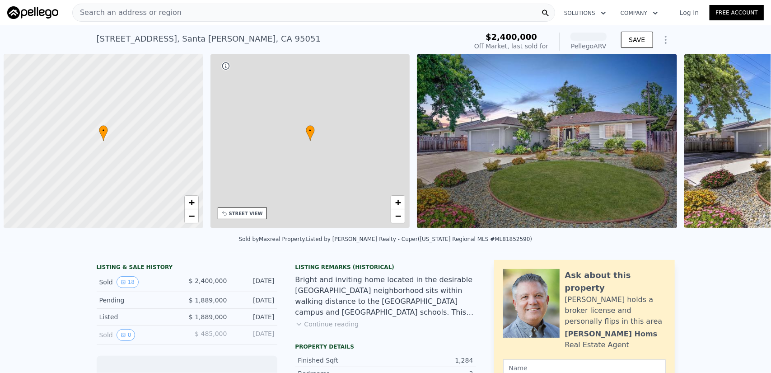
scroll to position [0, 4]
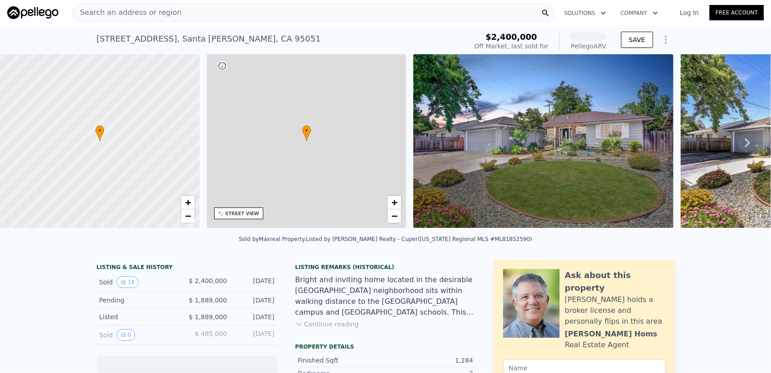
click at [243, 16] on div "Search an address or region" at bounding box center [313, 13] width 483 height 18
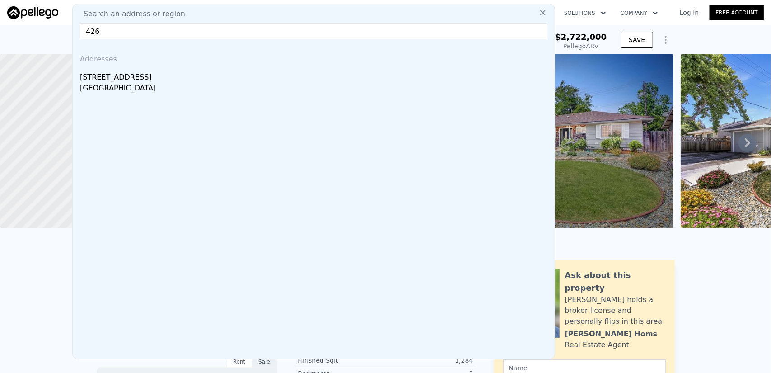
click at [149, 4] on div "Search an address or region 426 Addresses [STREET_ADDRESS]" at bounding box center [313, 182] width 483 height 356
click at [141, 30] on input "426" at bounding box center [314, 31] width 468 height 16
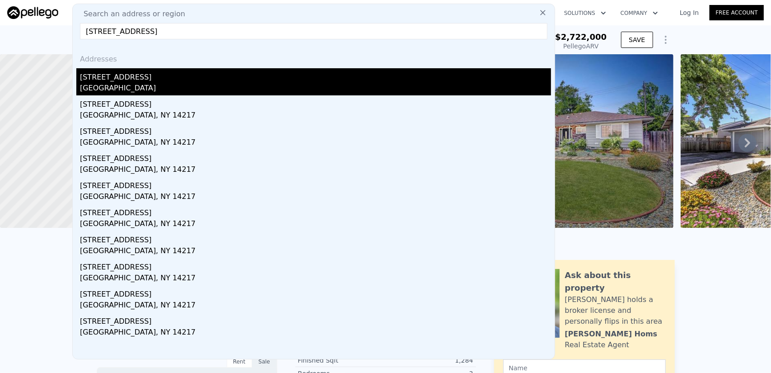
type input "[STREET_ADDRESS]"
click at [138, 77] on div "[STREET_ADDRESS]" at bounding box center [315, 75] width 471 height 14
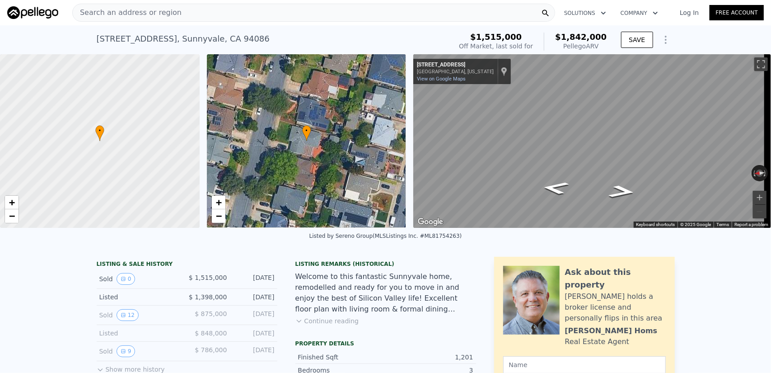
scroll to position [132, 0]
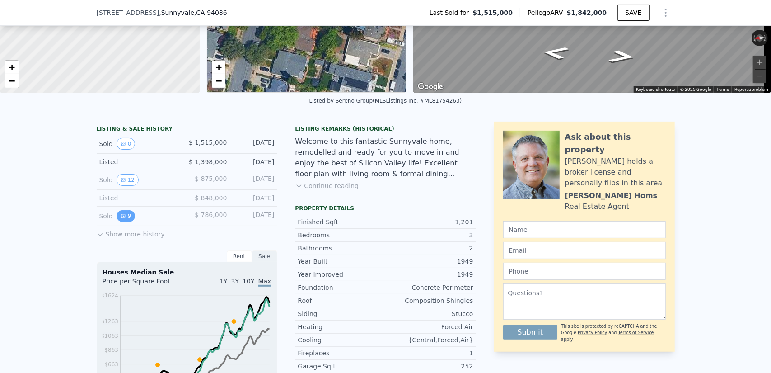
click at [121, 219] on icon "View historical data" at bounding box center [123, 215] width 5 height 5
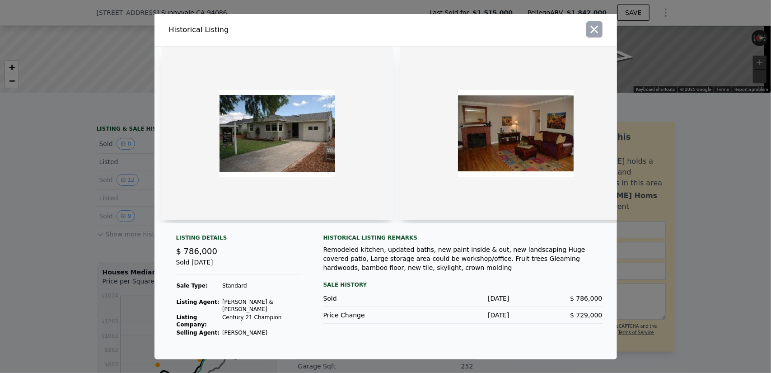
click at [596, 32] on icon "button" at bounding box center [595, 29] width 8 height 8
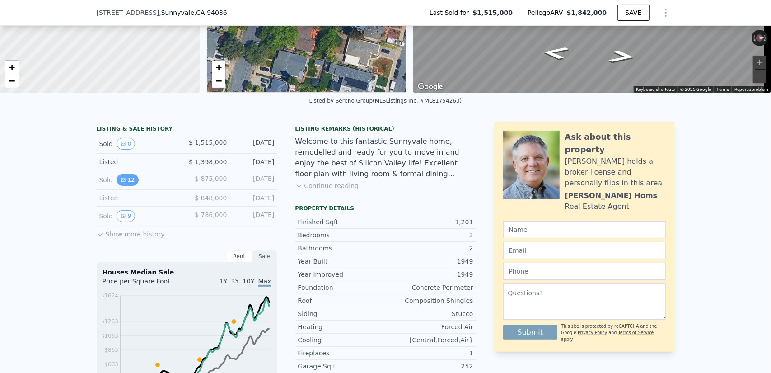
click at [122, 182] on icon "View historical data" at bounding box center [124, 180] width 4 height 4
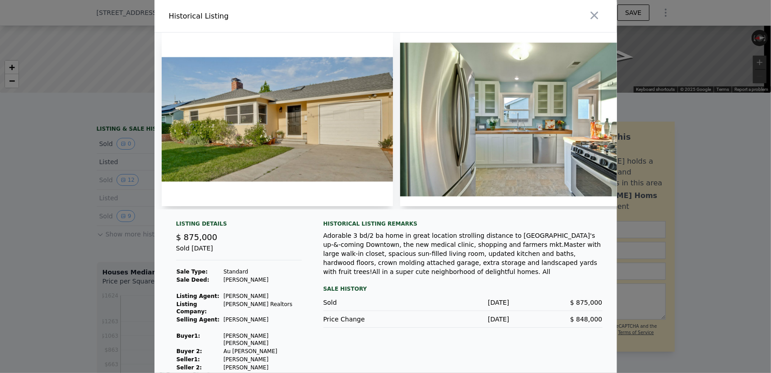
click at [673, 128] on div at bounding box center [385, 186] width 771 height 373
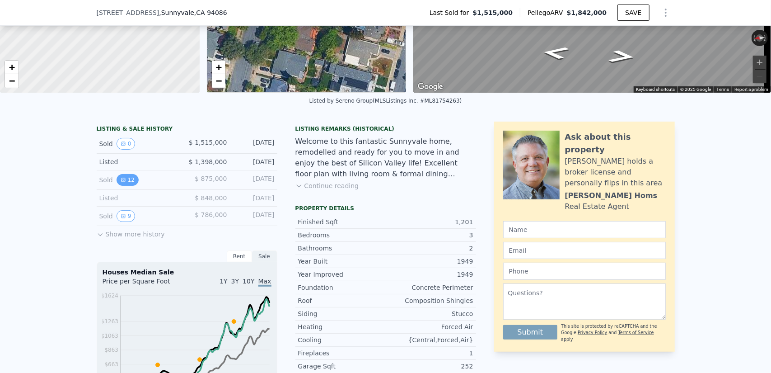
click at [128, 186] on button "12" at bounding box center [128, 180] width 22 height 12
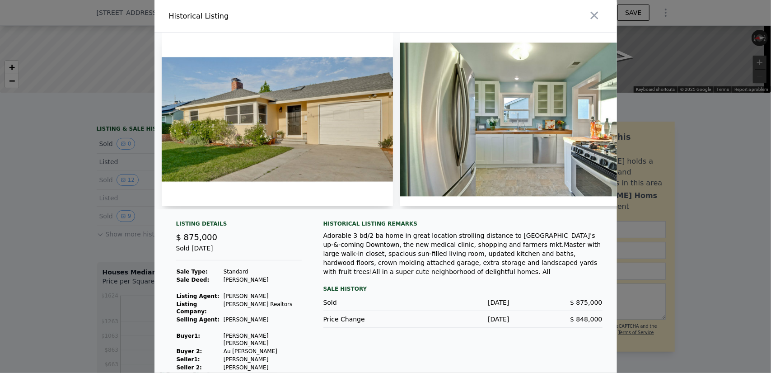
scroll to position [4, 0]
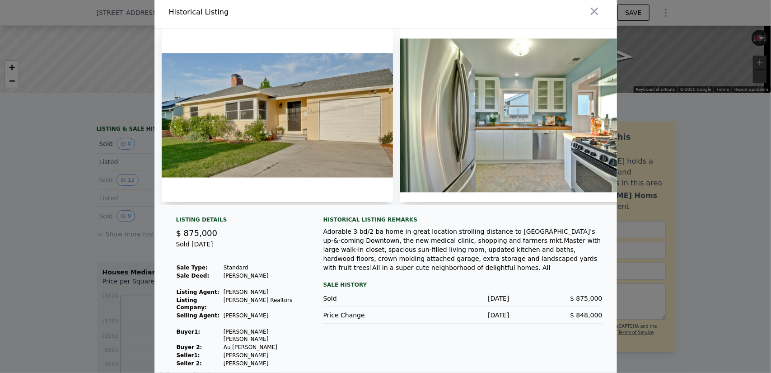
click at [461, 128] on img at bounding box center [515, 115] width 231 height 174
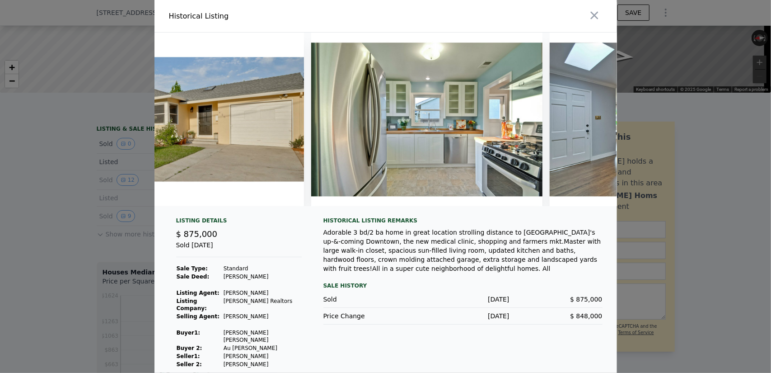
scroll to position [0, 0]
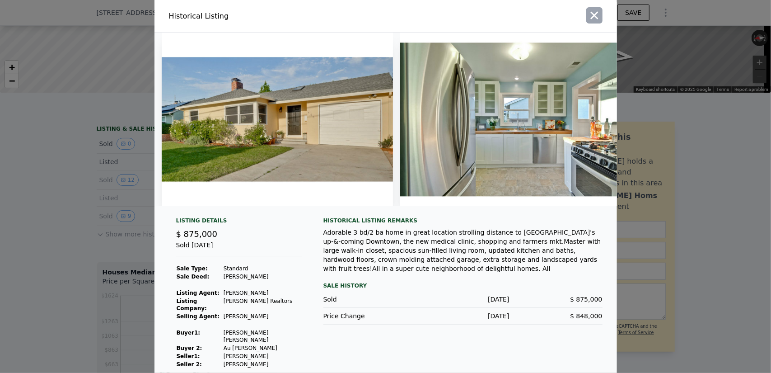
click at [588, 19] on icon "button" at bounding box center [594, 15] width 13 height 13
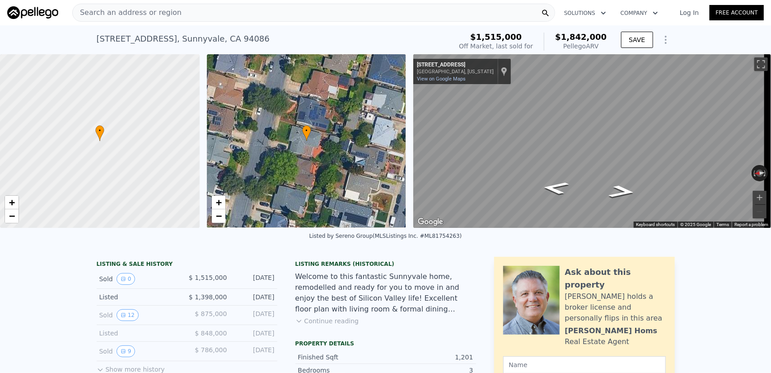
click at [152, 13] on span "Search an address or region" at bounding box center [127, 12] width 109 height 11
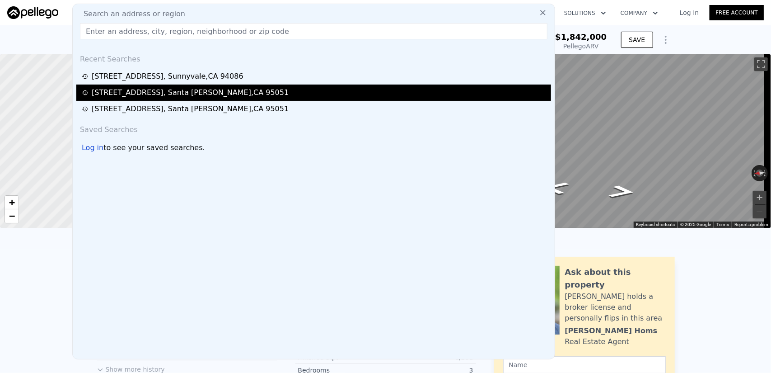
click at [145, 95] on div "[STREET_ADDRESS]" at bounding box center [190, 92] width 197 height 11
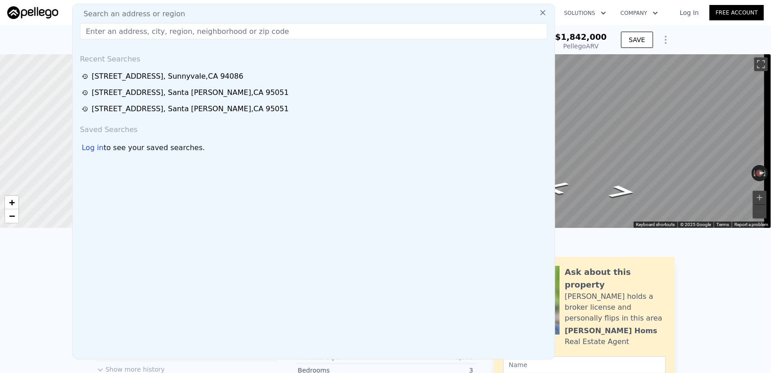
type input "3"
type input "2"
type input "1078"
type input "1655"
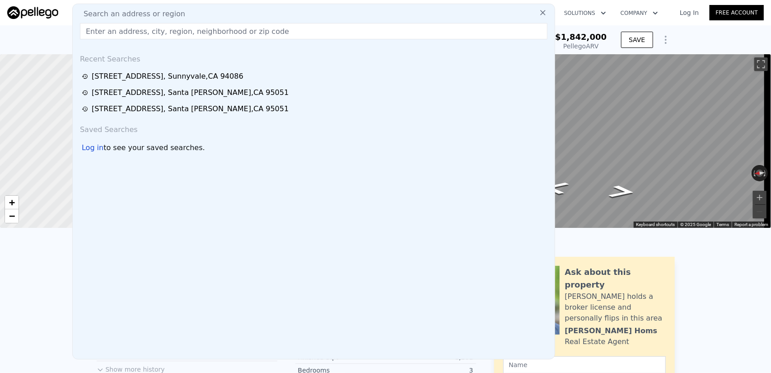
type input "4368"
type input "7405"
type input "$ 2,722,000"
type input "-$ 53,098"
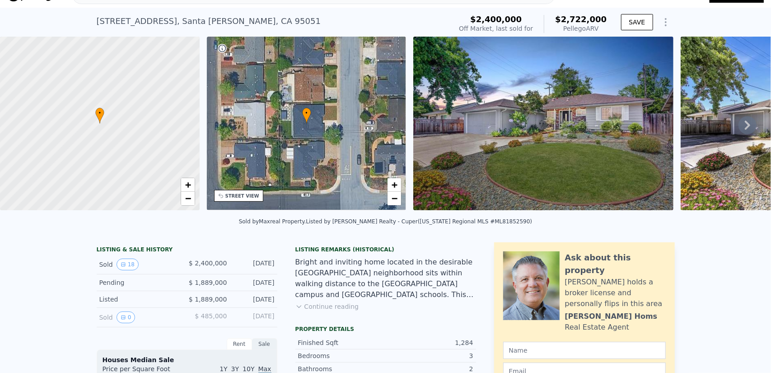
scroll to position [42, 0]
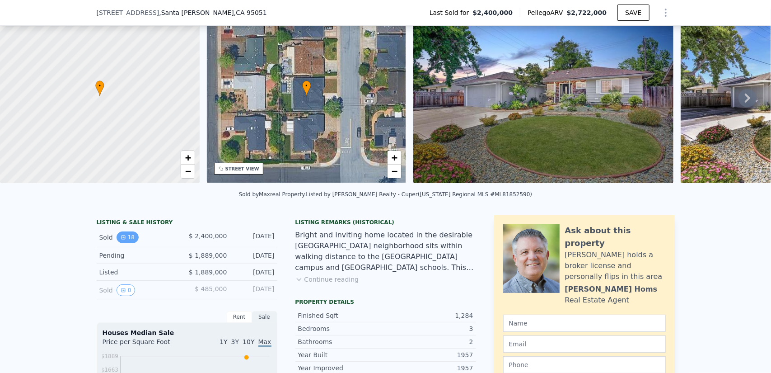
click at [131, 243] on button "18" at bounding box center [128, 237] width 22 height 12
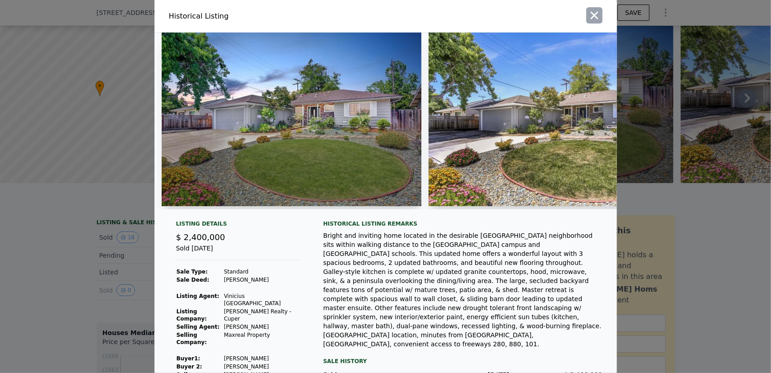
click at [593, 16] on icon "button" at bounding box center [594, 15] width 13 height 13
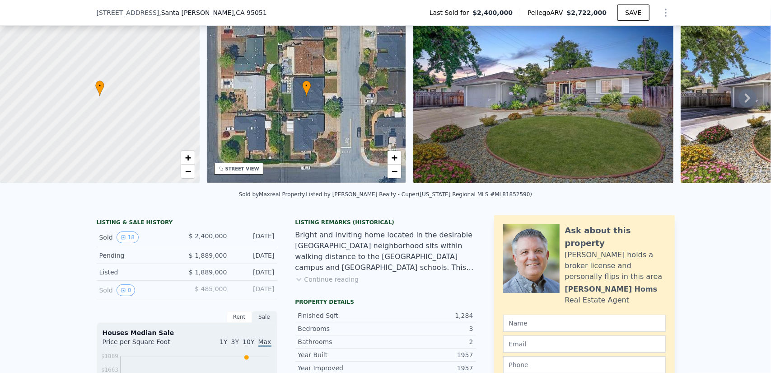
click at [174, 12] on span ", [GEOGRAPHIC_DATA]" at bounding box center [213, 12] width 108 height 9
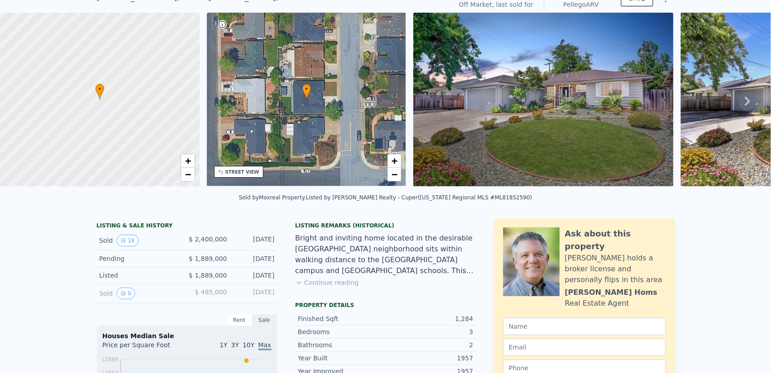
scroll to position [0, 0]
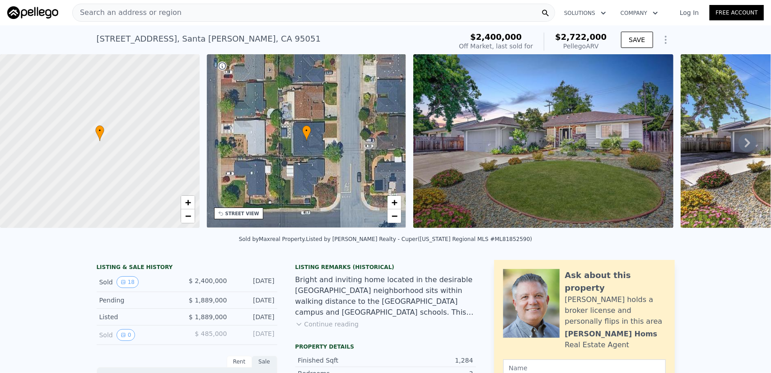
click at [202, 16] on div "Search an address or region" at bounding box center [313, 13] width 483 height 18
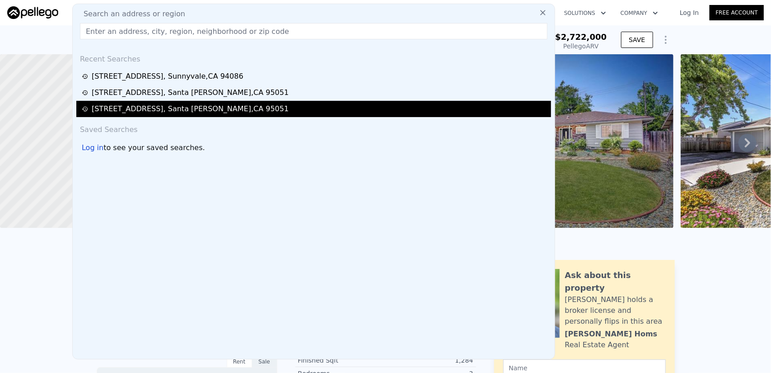
click at [127, 113] on div "[STREET_ADDRESS]" at bounding box center [190, 108] width 197 height 11
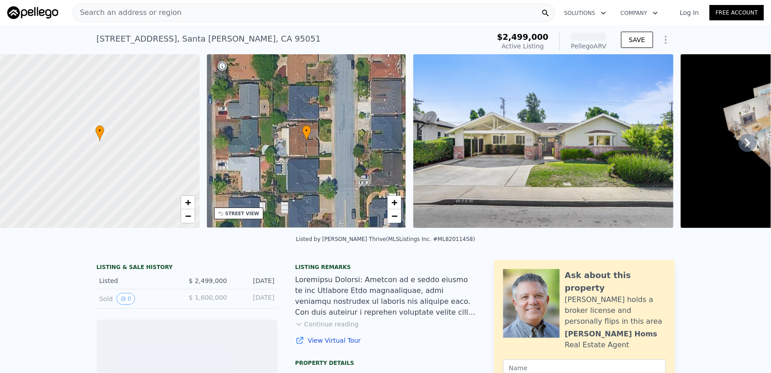
click at [544, 150] on img at bounding box center [543, 141] width 260 height 174
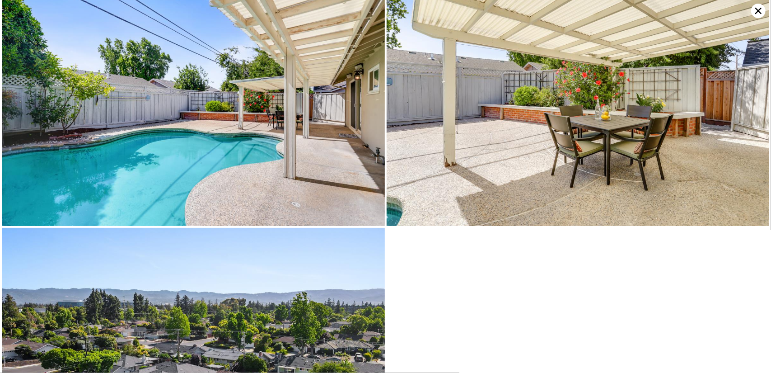
scroll to position [4212, 0]
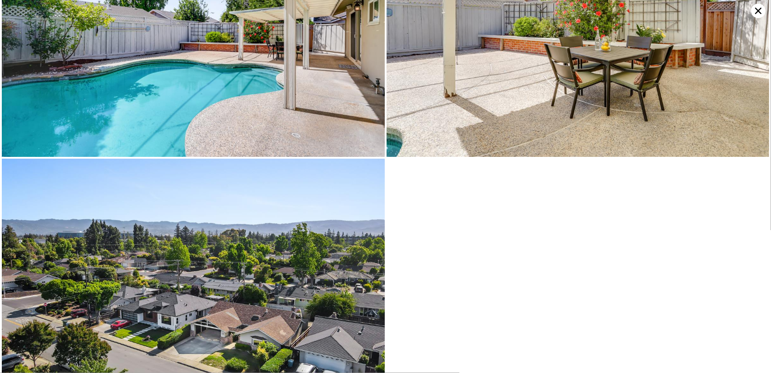
click at [757, 11] on icon at bounding box center [758, 11] width 14 height 14
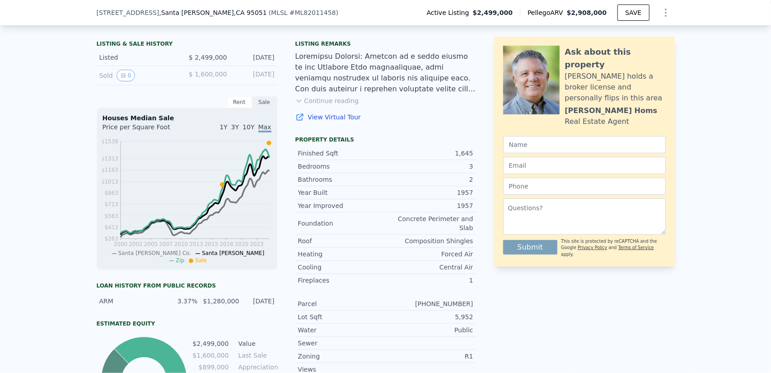
scroll to position [222, 0]
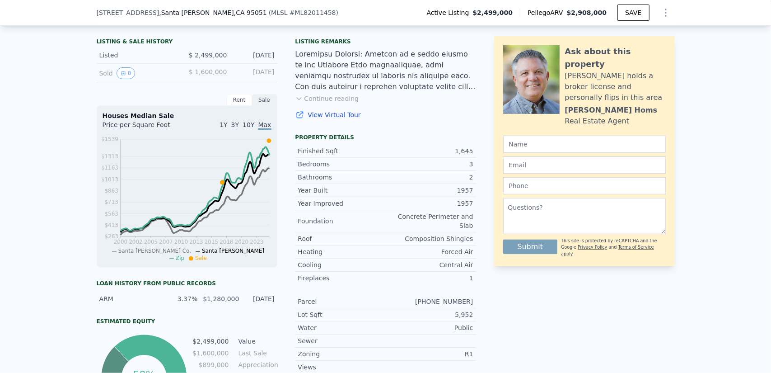
click at [237, 128] on span "3Y" at bounding box center [235, 124] width 8 height 7
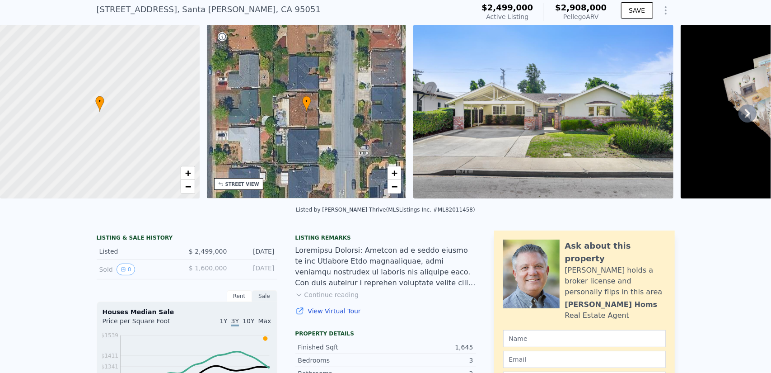
scroll to position [3, 0]
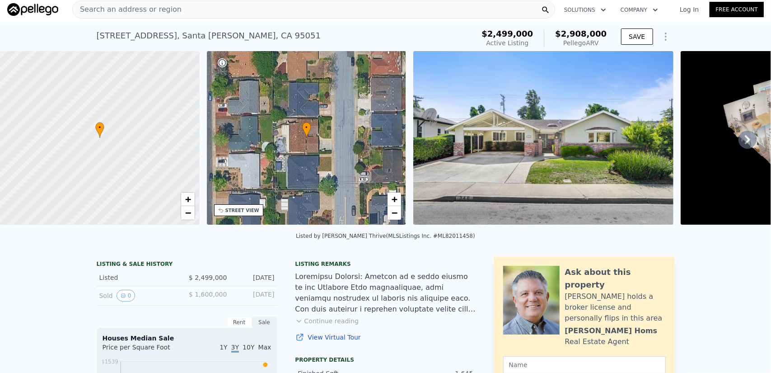
click at [433, 11] on div "Search an address or region" at bounding box center [313, 9] width 483 height 18
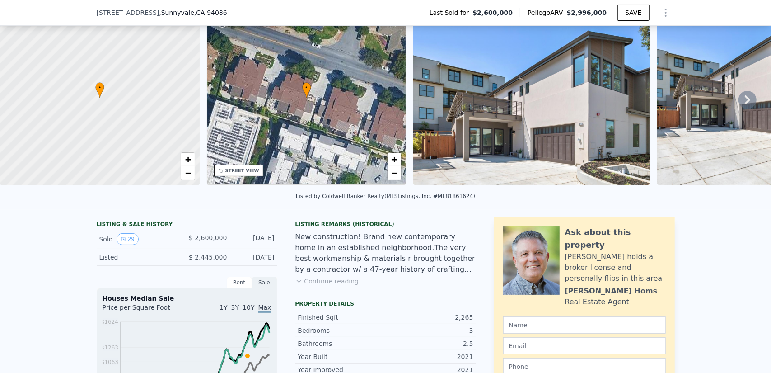
scroll to position [3, 0]
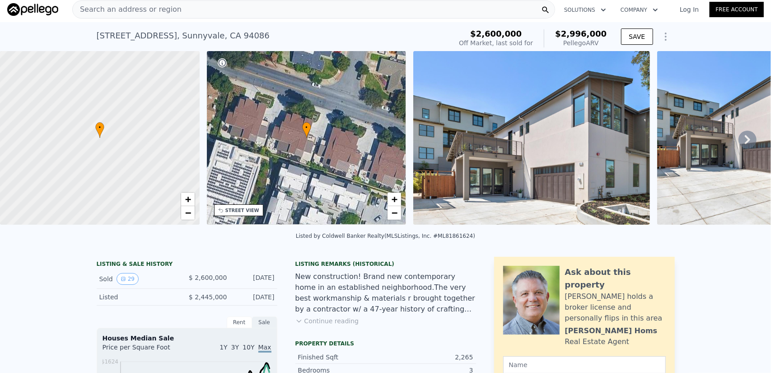
click at [739, 146] on icon at bounding box center [748, 140] width 18 height 18
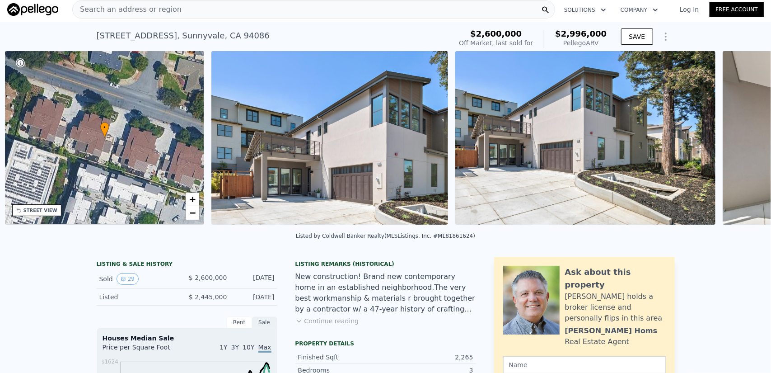
scroll to position [0, 210]
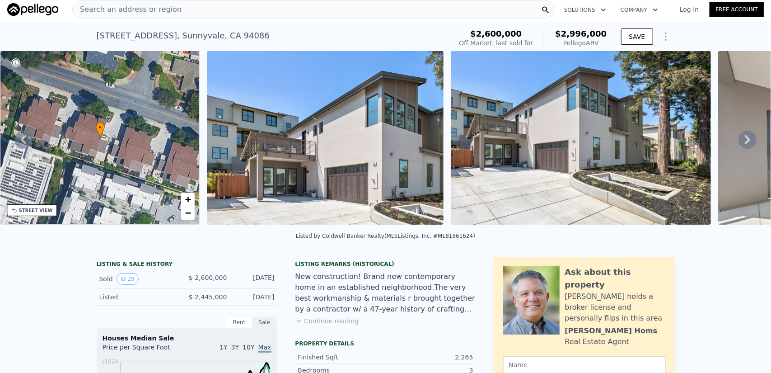
click at [627, 134] on img at bounding box center [581, 138] width 260 height 174
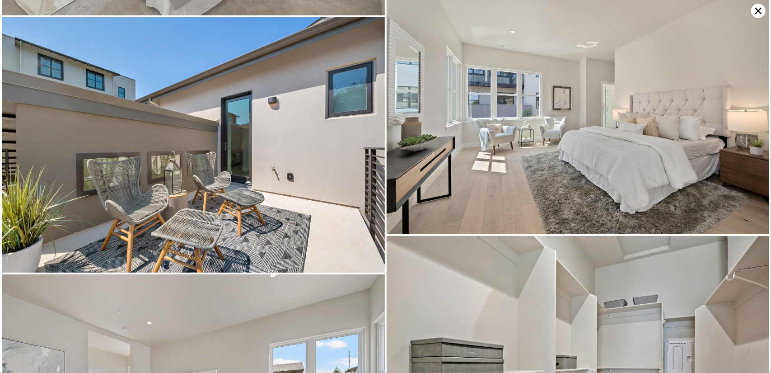
scroll to position [2829, 0]
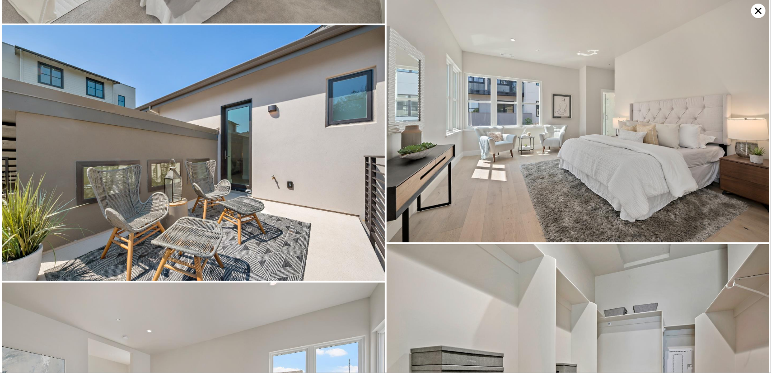
click at [759, 11] on icon at bounding box center [759, 11] width 6 height 6
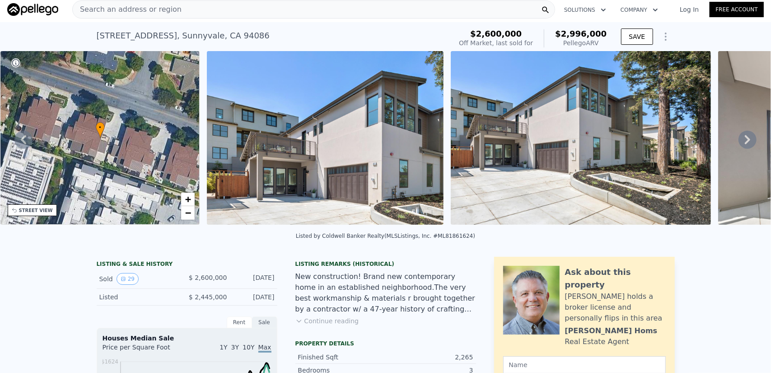
click at [110, 153] on div "• + −" at bounding box center [100, 138] width 200 height 174
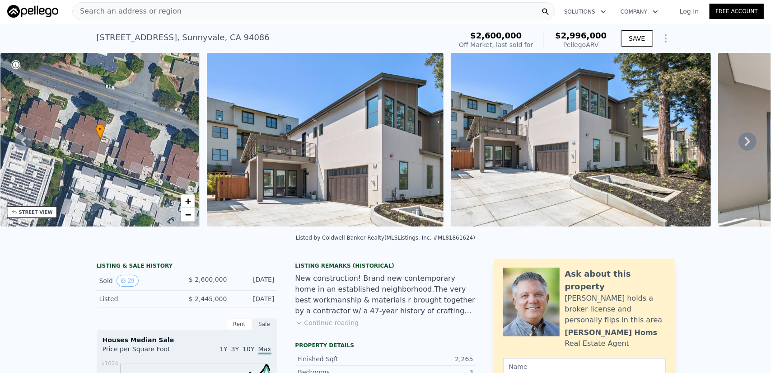
scroll to position [0, 0]
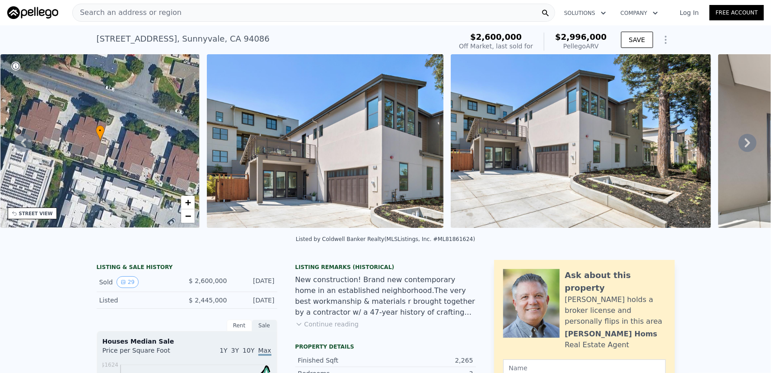
click at [584, 154] on img at bounding box center [581, 141] width 260 height 174
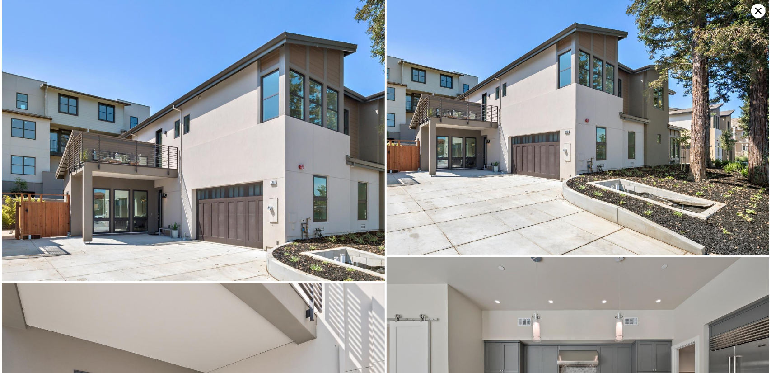
click at [503, 5] on img at bounding box center [578, 127] width 383 height 255
